Goal: Information Seeking & Learning: Check status

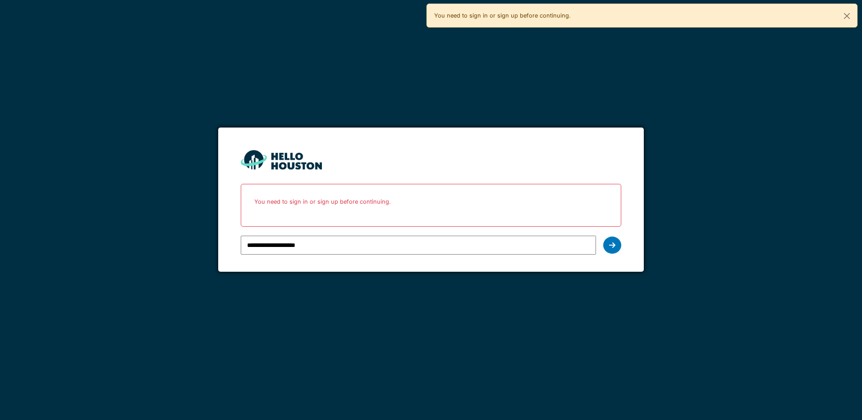
type input "**********"
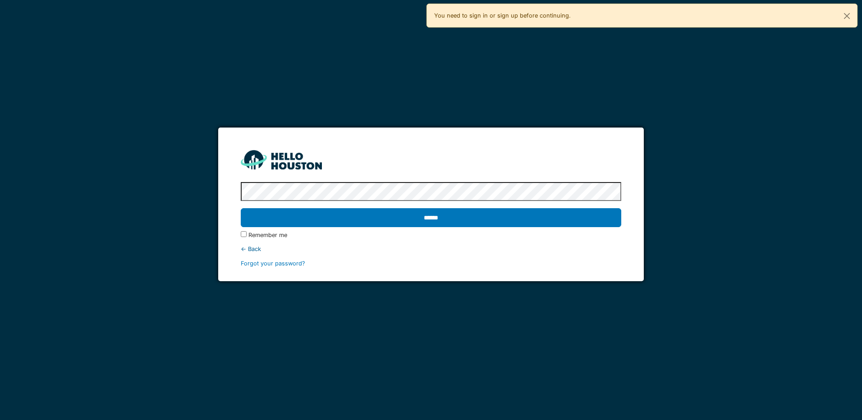
click at [241, 208] on input "******" at bounding box center [431, 217] width 380 height 19
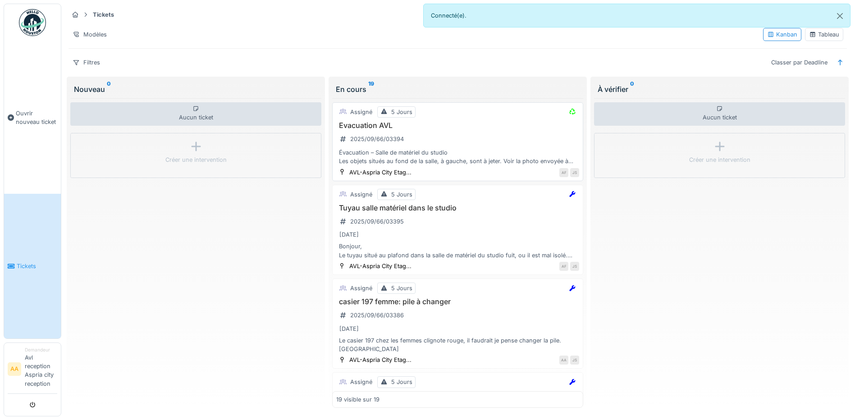
click at [428, 153] on div "Évacuation – Salle de matériel du studio Les objets situés au fond de la salle,…" at bounding box center [457, 156] width 243 height 17
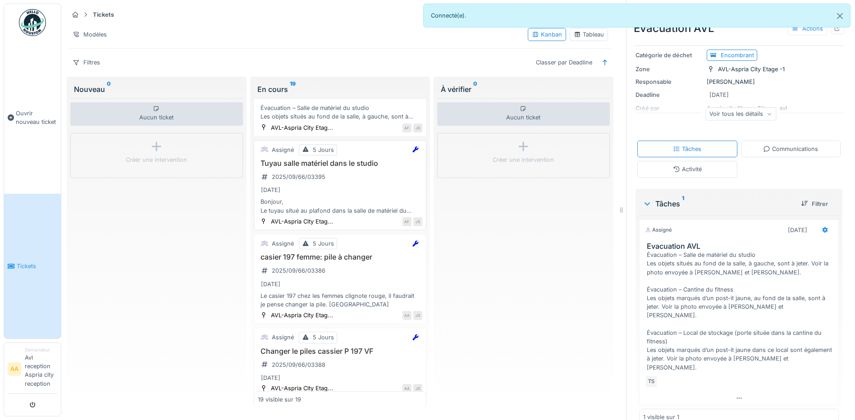
scroll to position [90, 0]
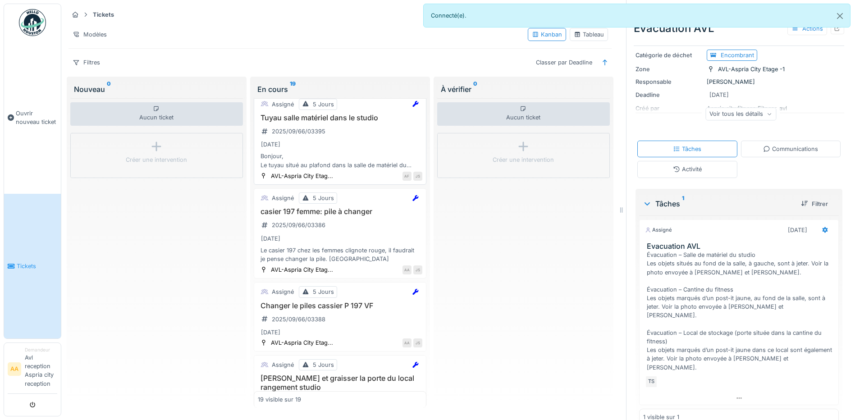
click at [344, 237] on div "[DATE]" at bounding box center [340, 238] width 165 height 11
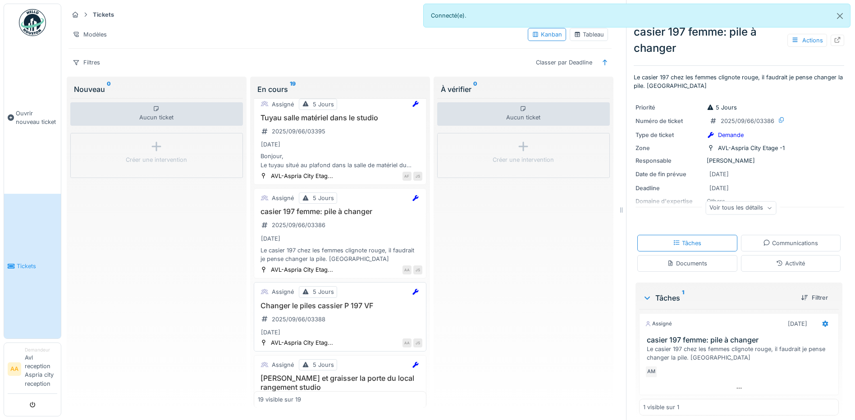
click at [348, 308] on h3 "Changer le piles cassier P 197 VF" at bounding box center [340, 306] width 165 height 9
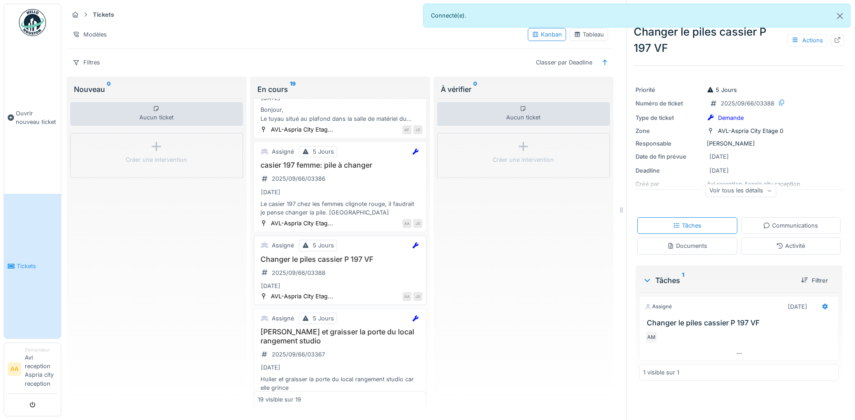
scroll to position [180, 0]
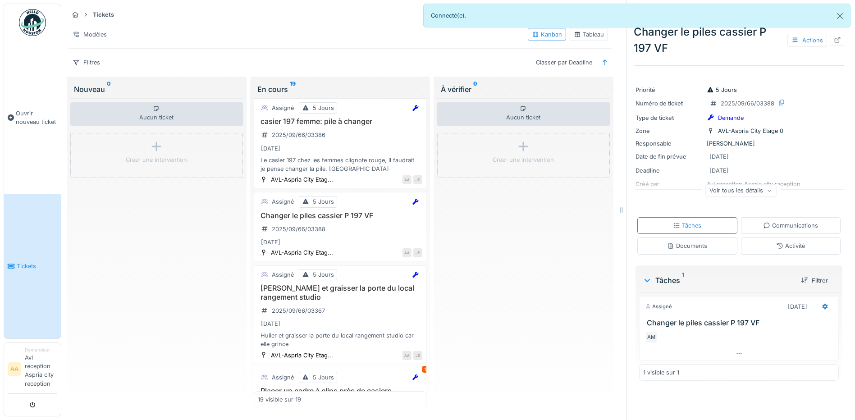
click at [338, 317] on div "Hulier et graisser la porte du local rangement studio 2025/09/66/03367 [DATE] H…" at bounding box center [340, 316] width 165 height 64
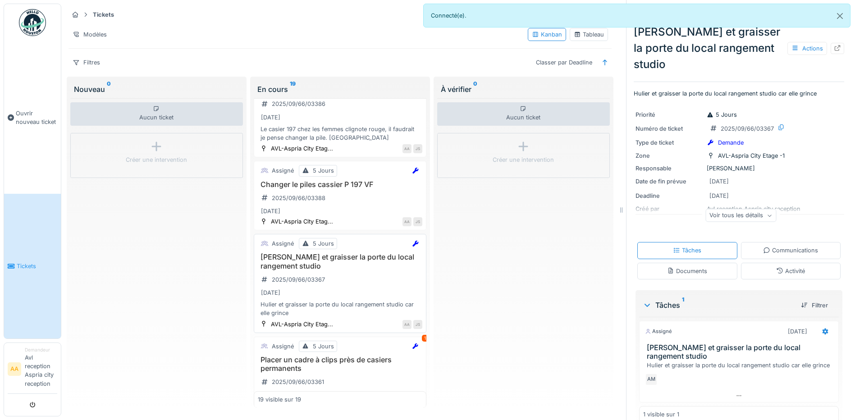
scroll to position [225, 0]
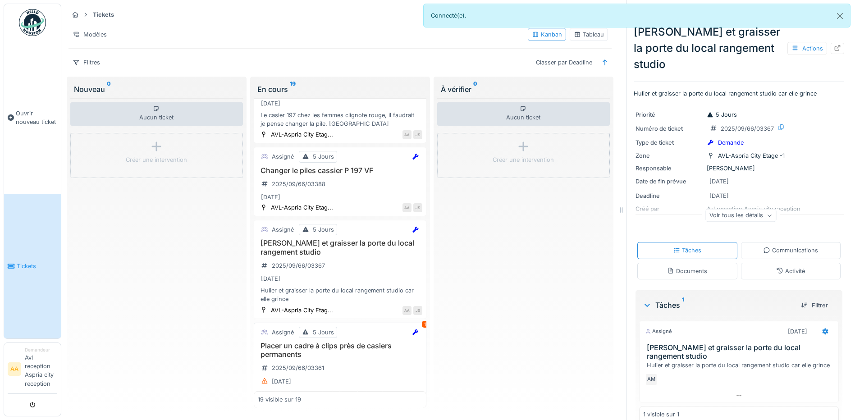
click at [339, 357] on h3 "Placer un cadre à clips près de casiers permanents" at bounding box center [340, 350] width 165 height 17
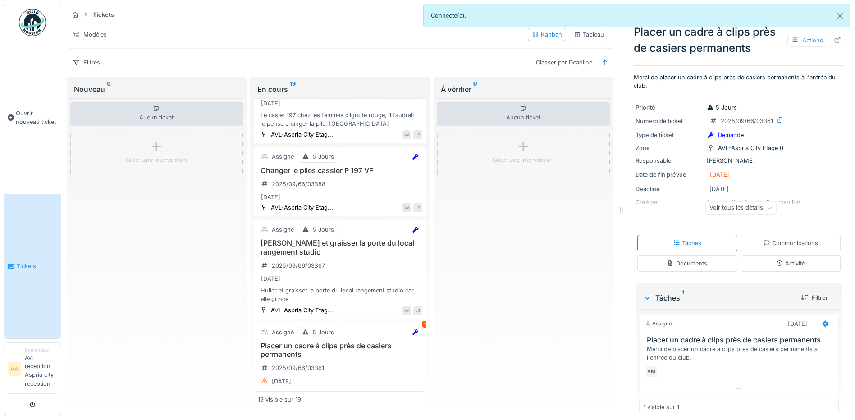
click at [774, 241] on div "Communications" at bounding box center [790, 243] width 55 height 9
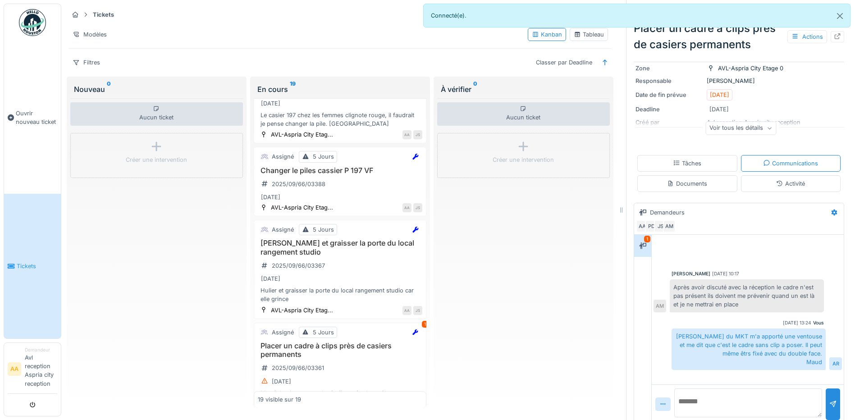
scroll to position [88, 0]
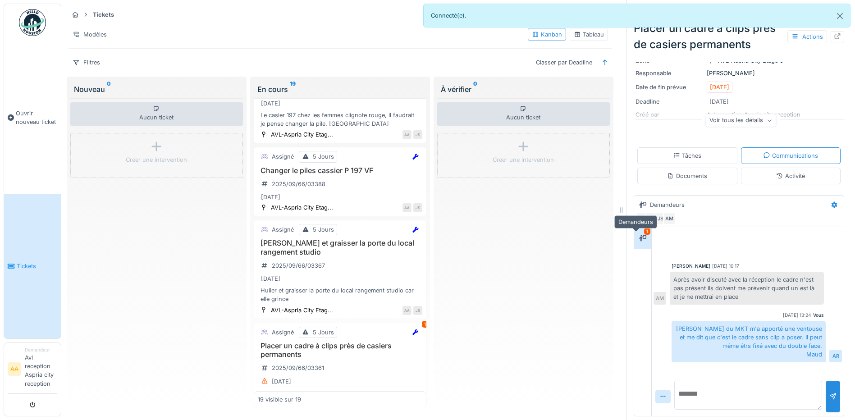
click at [639, 235] on icon at bounding box center [642, 238] width 7 height 6
click at [323, 348] on h3 "Placer un cadre à clips près de casiers permanents" at bounding box center [340, 350] width 165 height 17
click at [320, 241] on h3 "[PERSON_NAME] et graisser la porte du local rangement studio" at bounding box center [340, 247] width 165 height 17
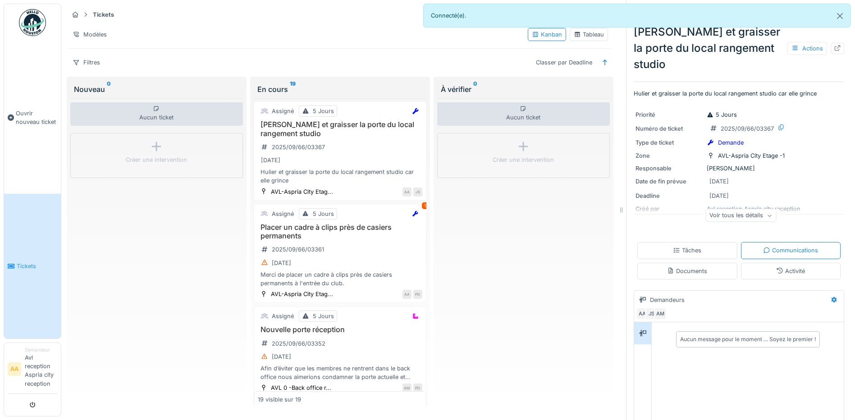
scroll to position [361, 0]
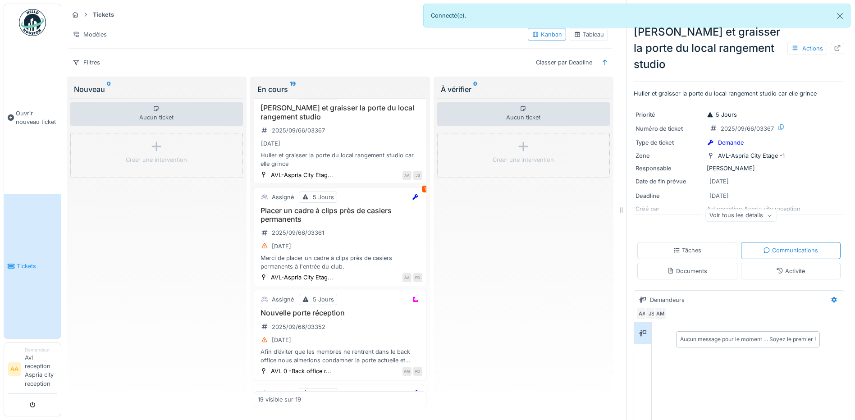
click at [338, 310] on h3 "Nouvelle porte réception" at bounding box center [340, 313] width 165 height 9
